Goal: Navigation & Orientation: Find specific page/section

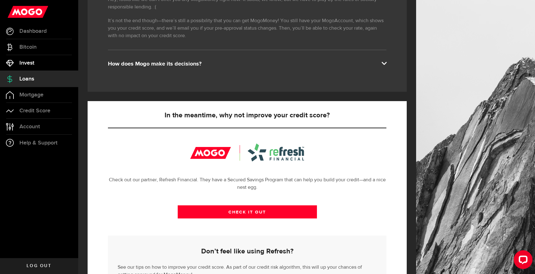
scroll to position [128, 0]
click at [38, 79] on link "Loans" at bounding box center [39, 79] width 78 height 16
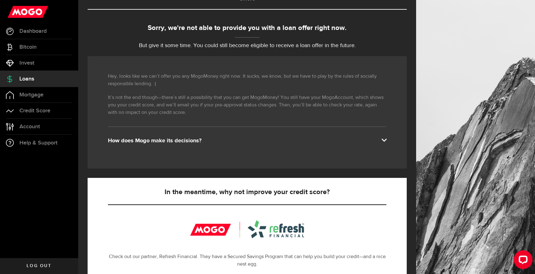
scroll to position [60, 0]
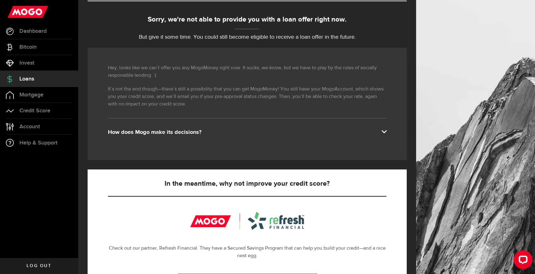
click at [67, 78] on link "Loans" at bounding box center [39, 79] width 78 height 16
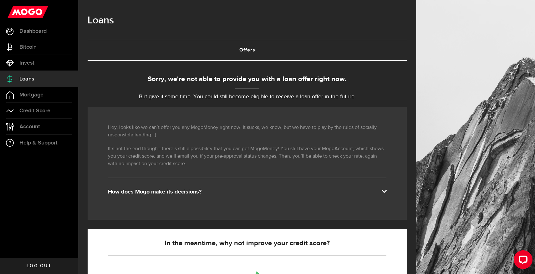
click at [67, 78] on link "Loans" at bounding box center [39, 79] width 78 height 16
click at [43, 47] on link "Bitcoin" at bounding box center [39, 47] width 78 height 16
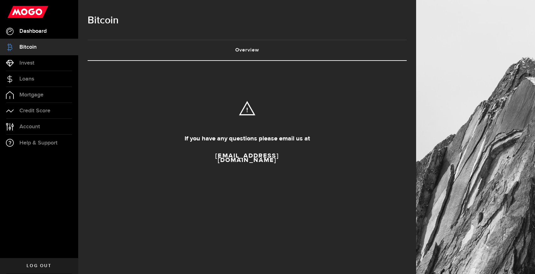
click at [65, 31] on link "Dashboard" at bounding box center [39, 31] width 78 height 16
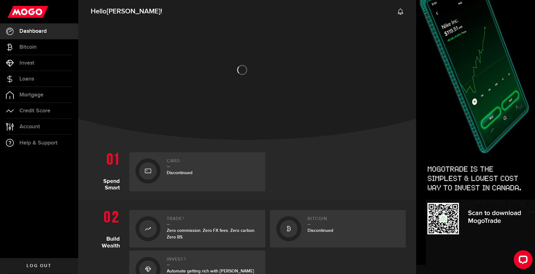
click at [235, 171] on div "Discontinued" at bounding box center [213, 173] width 92 height 7
click at [181, 167] on div "Card Discontinued" at bounding box center [213, 172] width 92 height 27
click at [180, 167] on h2 "Card" at bounding box center [213, 163] width 92 height 8
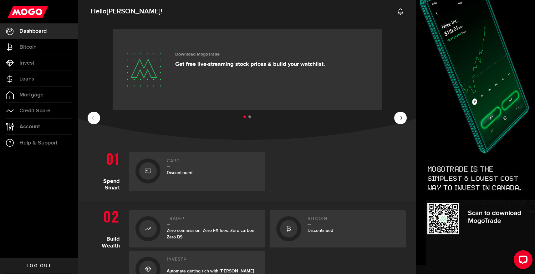
click at [180, 167] on h2 "Card" at bounding box center [213, 163] width 92 height 8
click at [179, 173] on span "Discontinued" at bounding box center [180, 172] width 26 height 5
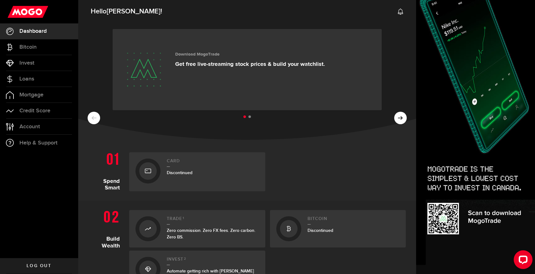
click at [179, 173] on span "Discontinued" at bounding box center [180, 172] width 26 height 5
